Goal: Check status: Check status

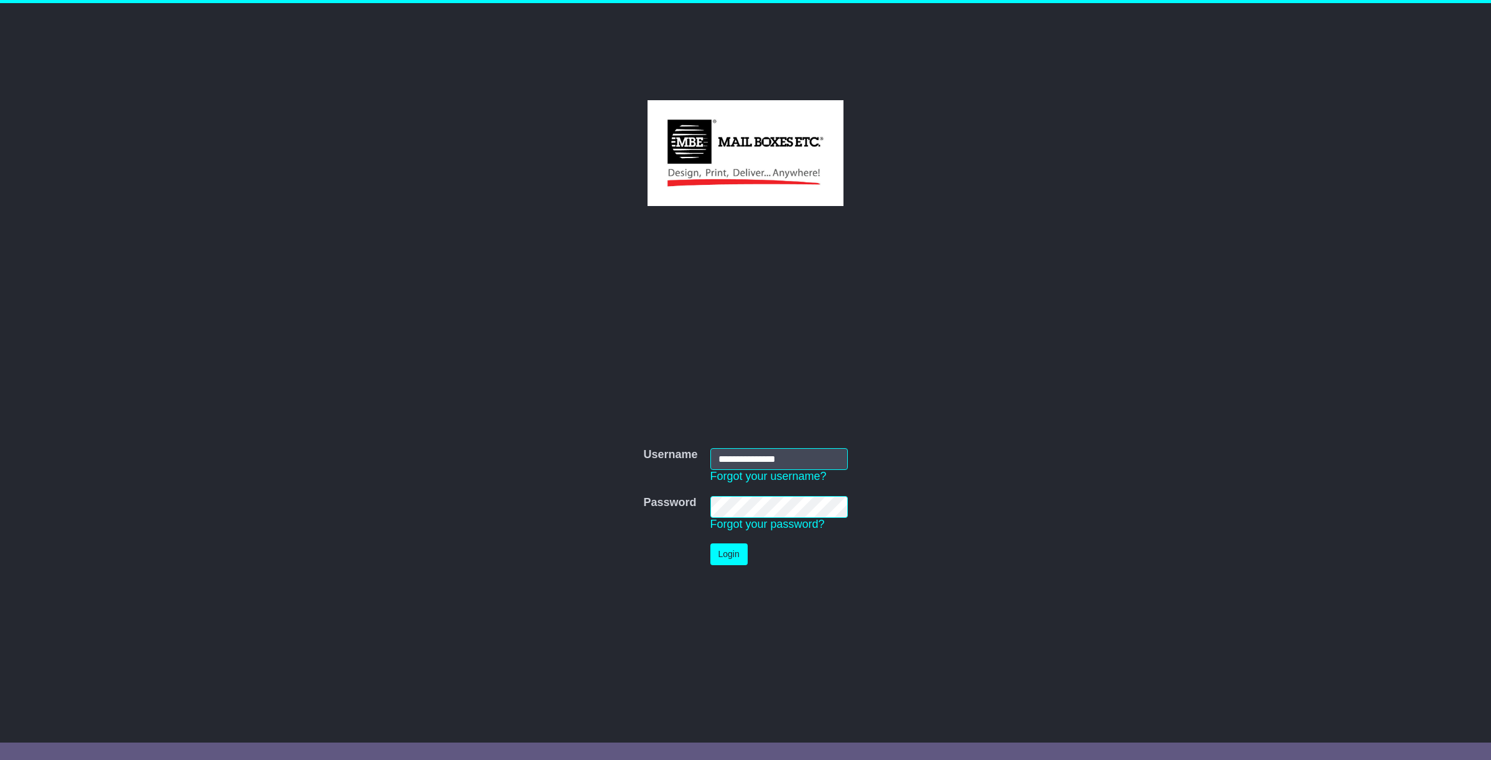
type input "**********"
click at [729, 554] on button "Login" at bounding box center [729, 554] width 37 height 22
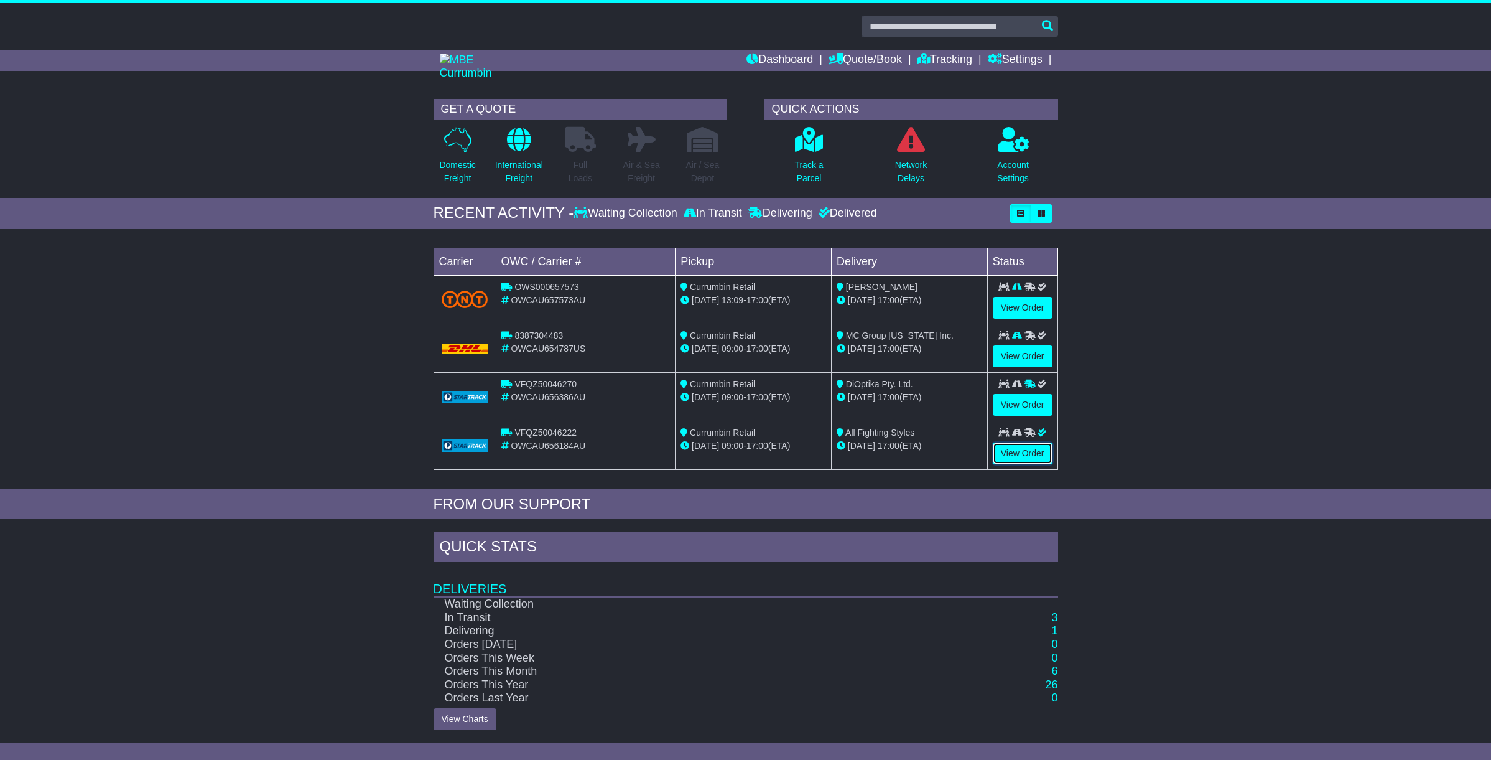
click at [1022, 453] on link "View Order" at bounding box center [1023, 453] width 60 height 22
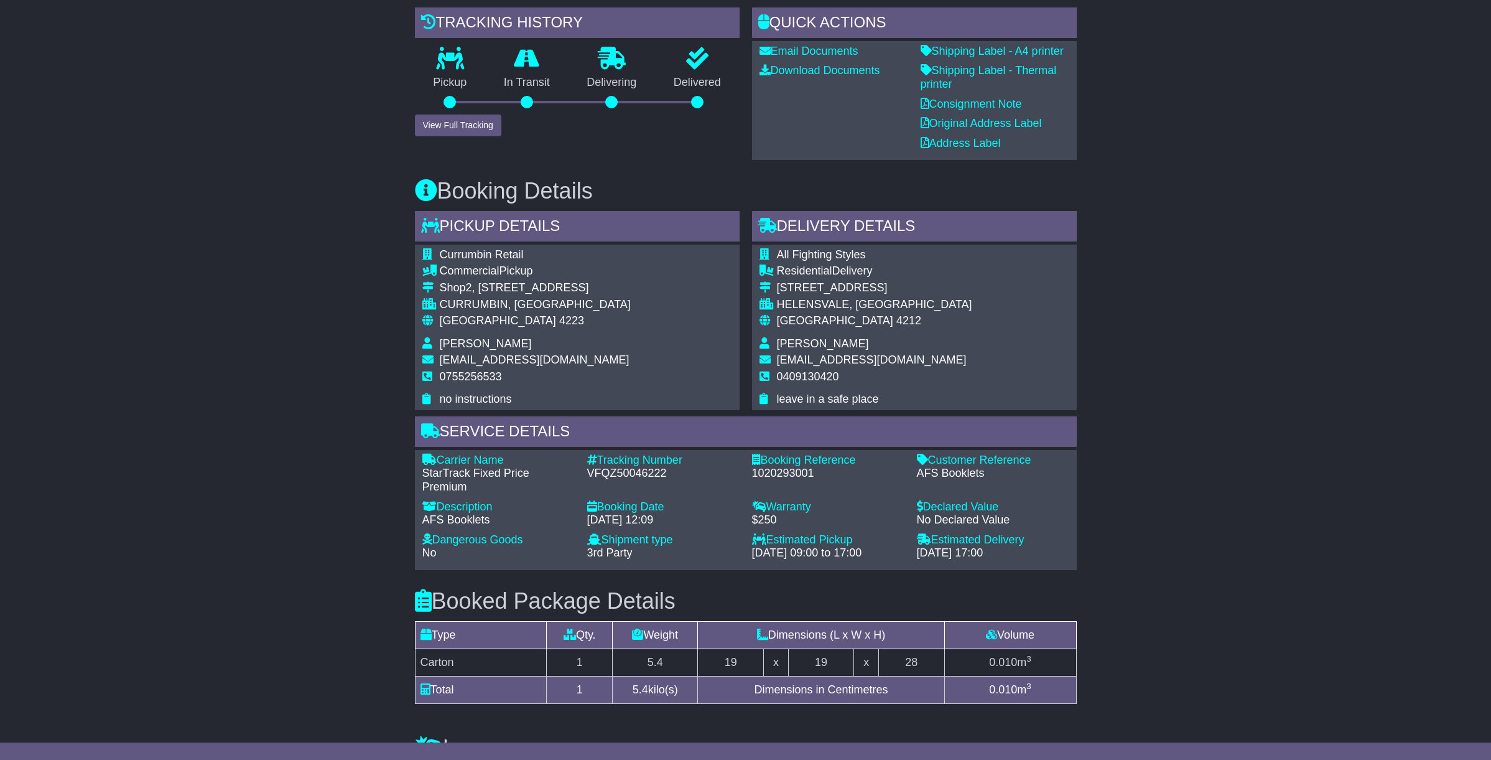
scroll to position [315, 0]
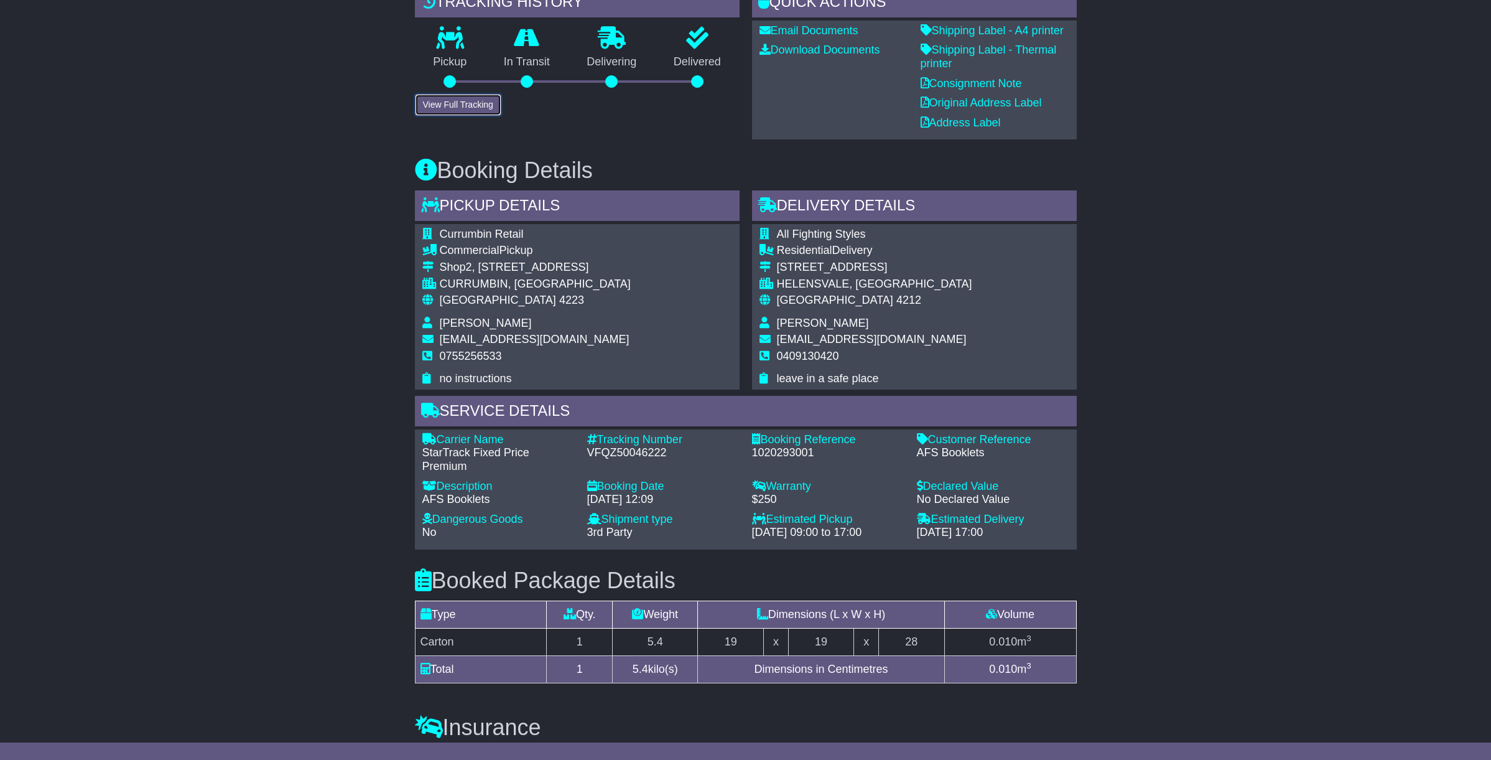
click at [459, 100] on button "View Full Tracking" at bounding box center [458, 105] width 86 height 22
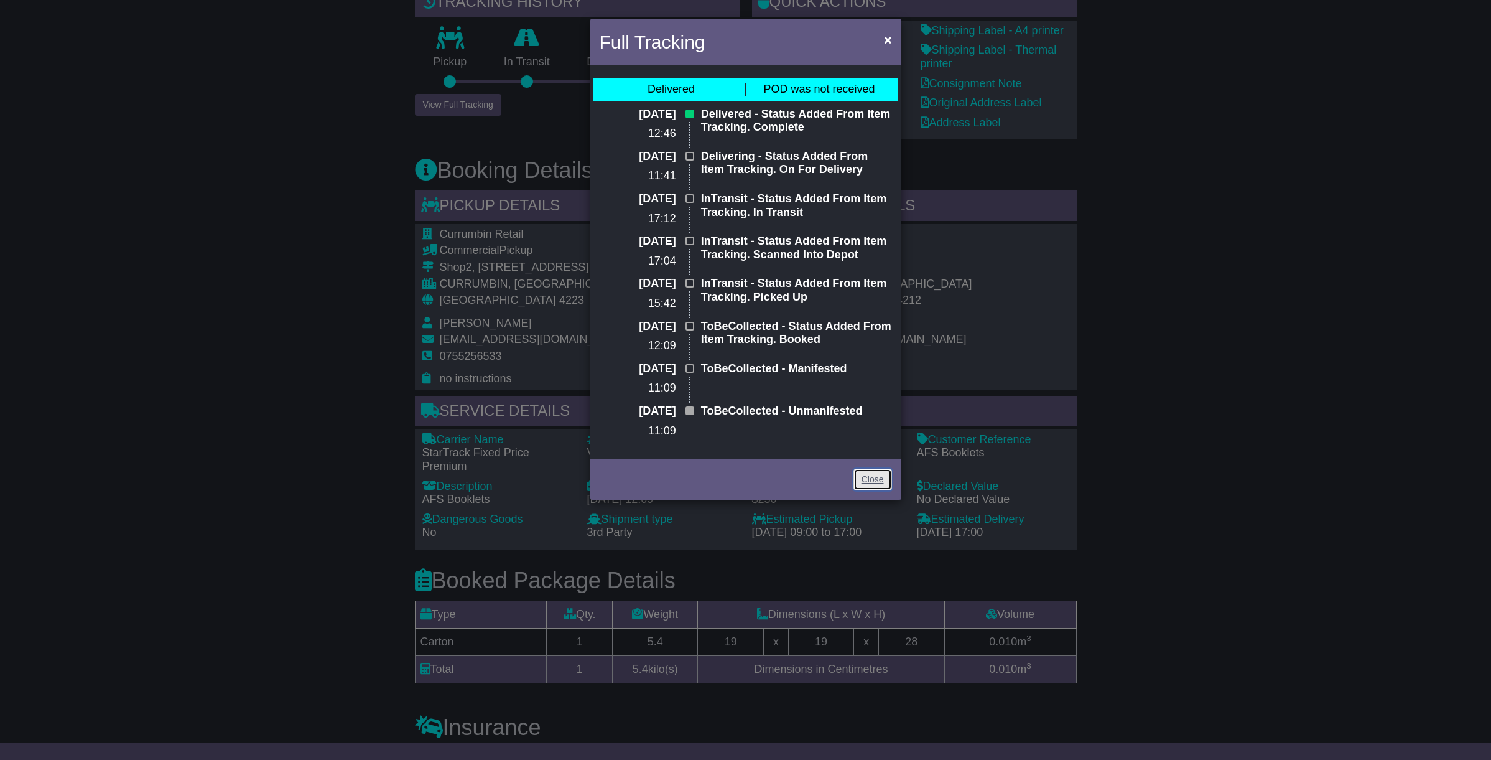
click at [880, 484] on link "Close" at bounding box center [873, 479] width 39 height 22
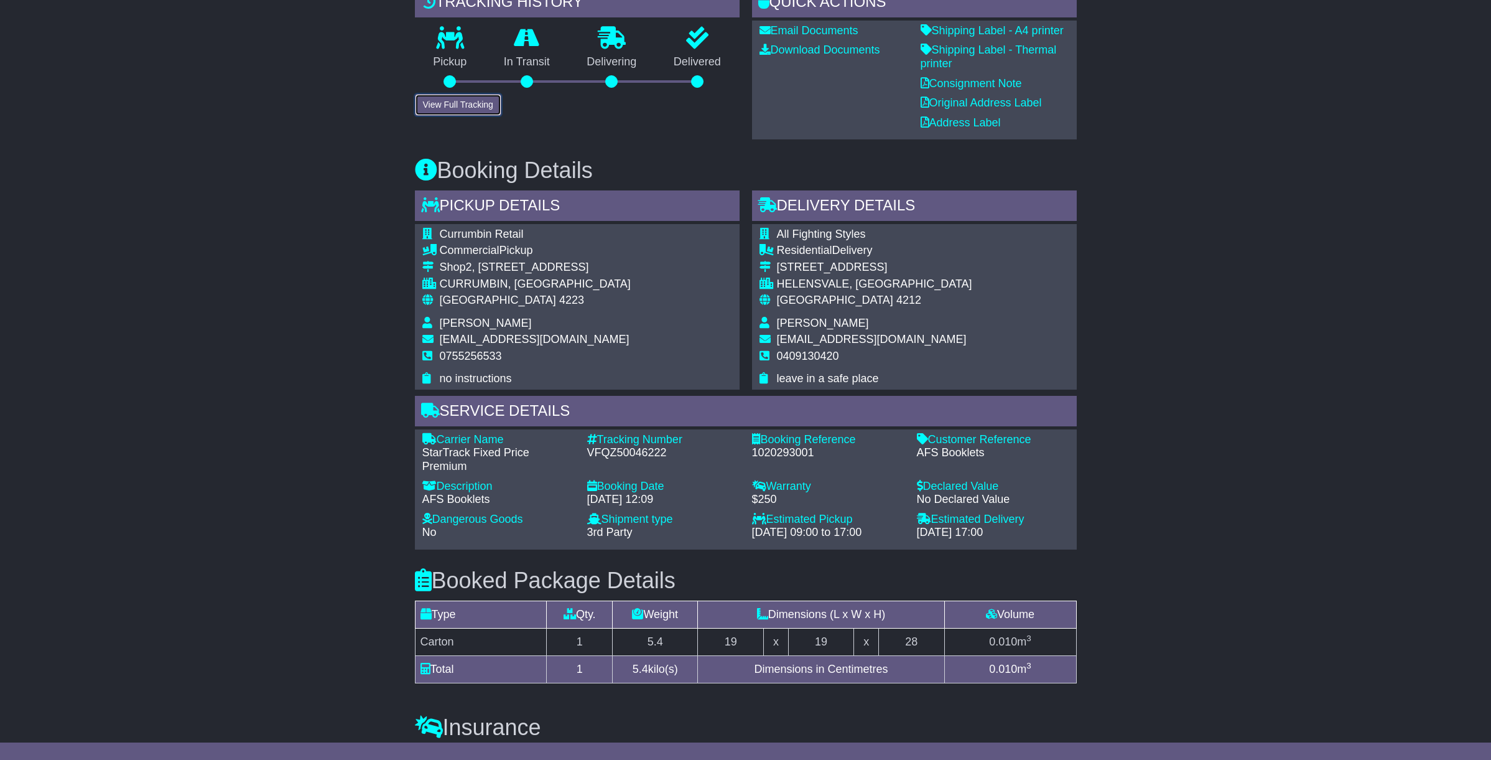
scroll to position [316, 0]
click at [255, 248] on div "Email Download Tracking Pricing Insurance" at bounding box center [745, 462] width 1491 height 1119
